Goal: Find contact information: Find contact information

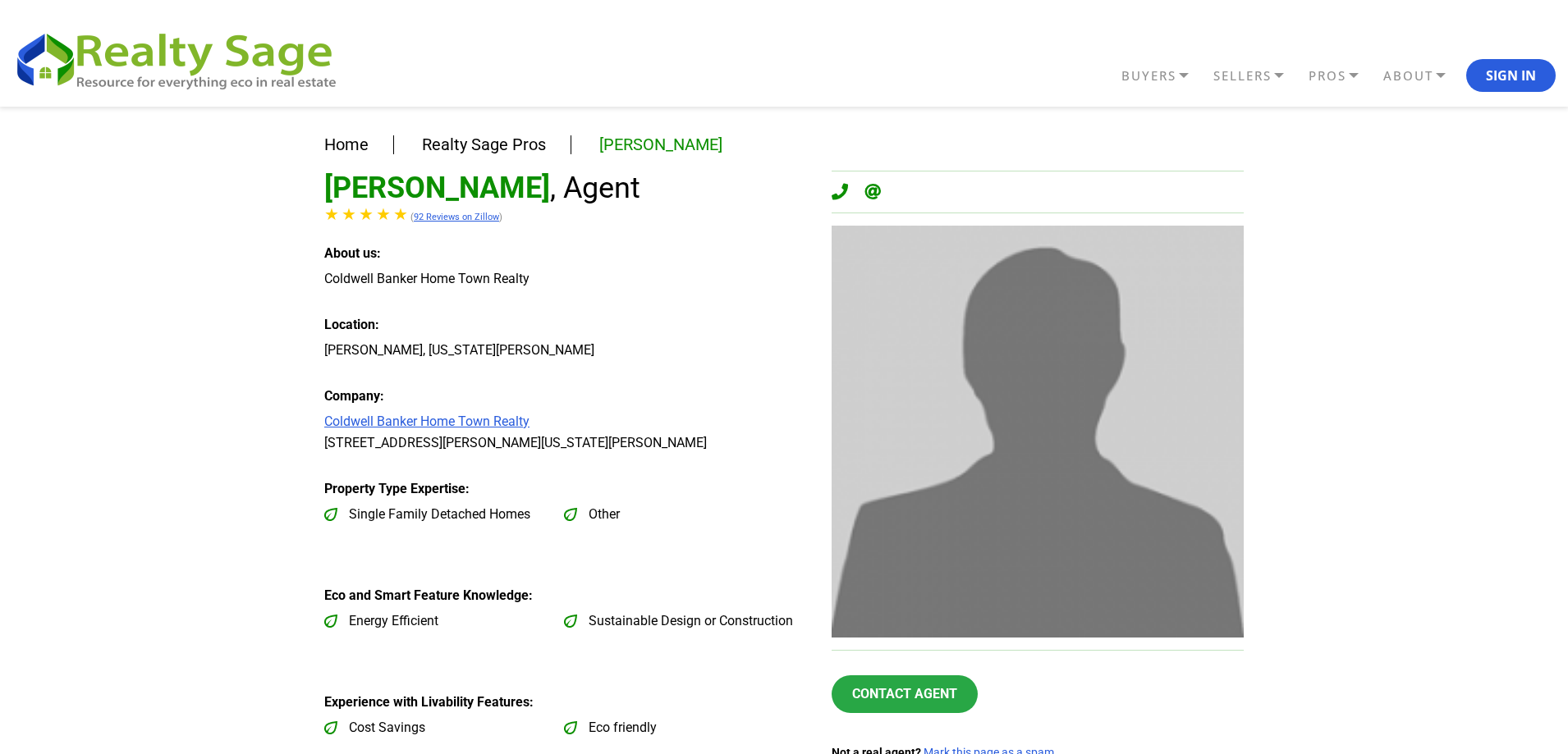
click at [499, 426] on link "Coldwell Banker Home Town Realty" at bounding box center [427, 422] width 205 height 16
